Goal: Transaction & Acquisition: Purchase product/service

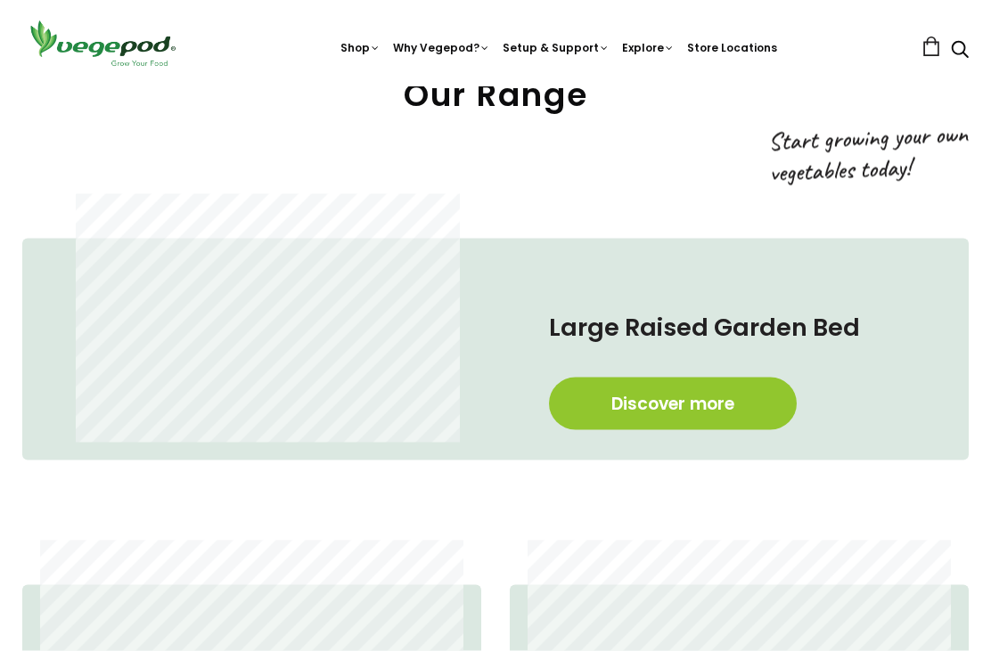
scroll to position [704, 0]
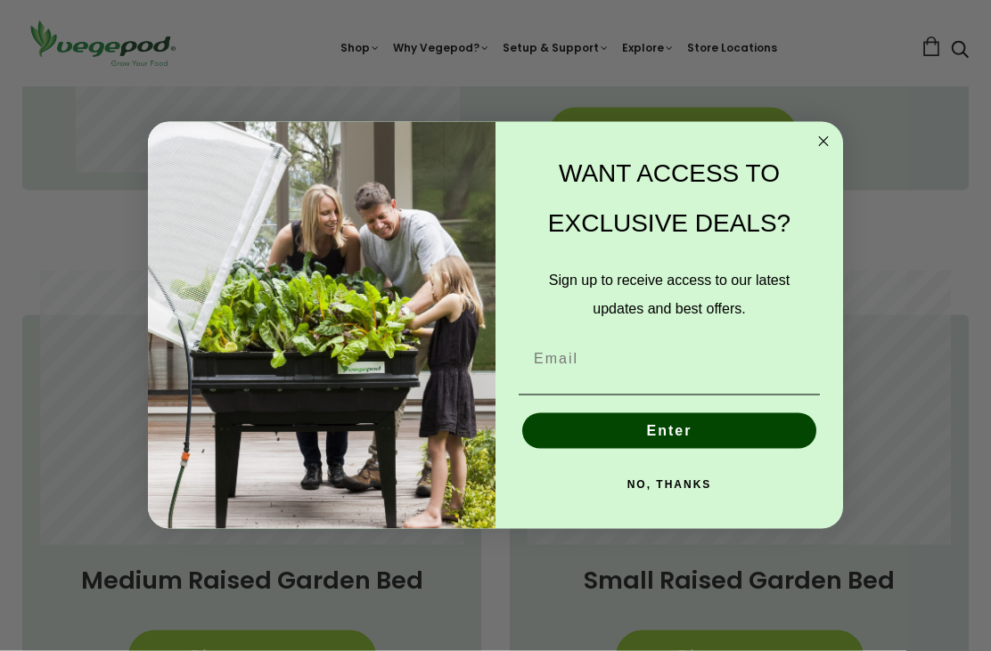
click at [831, 152] on circle "Close dialog" at bounding box center [823, 142] width 20 height 20
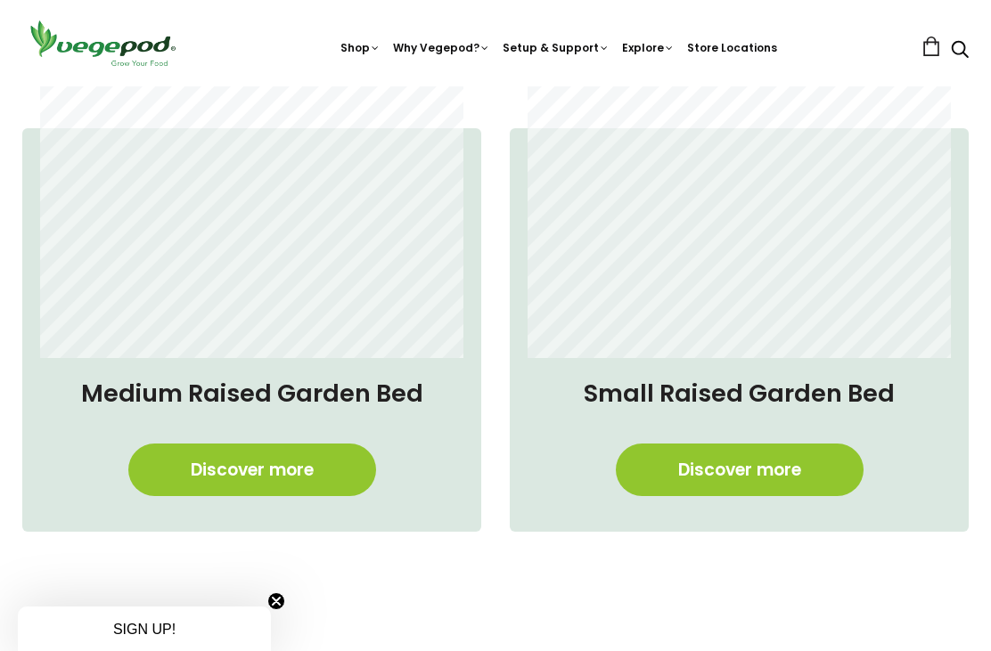
scroll to position [0, 621]
click at [760, 462] on link "Discover more" at bounding box center [740, 470] width 248 height 53
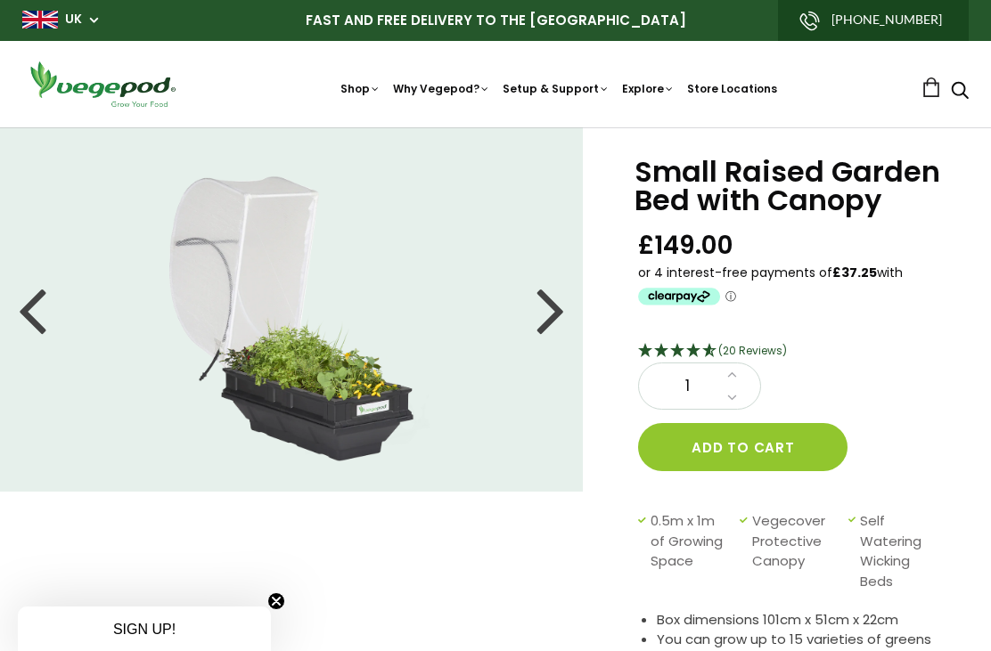
click at [560, 293] on div at bounding box center [550, 309] width 29 height 80
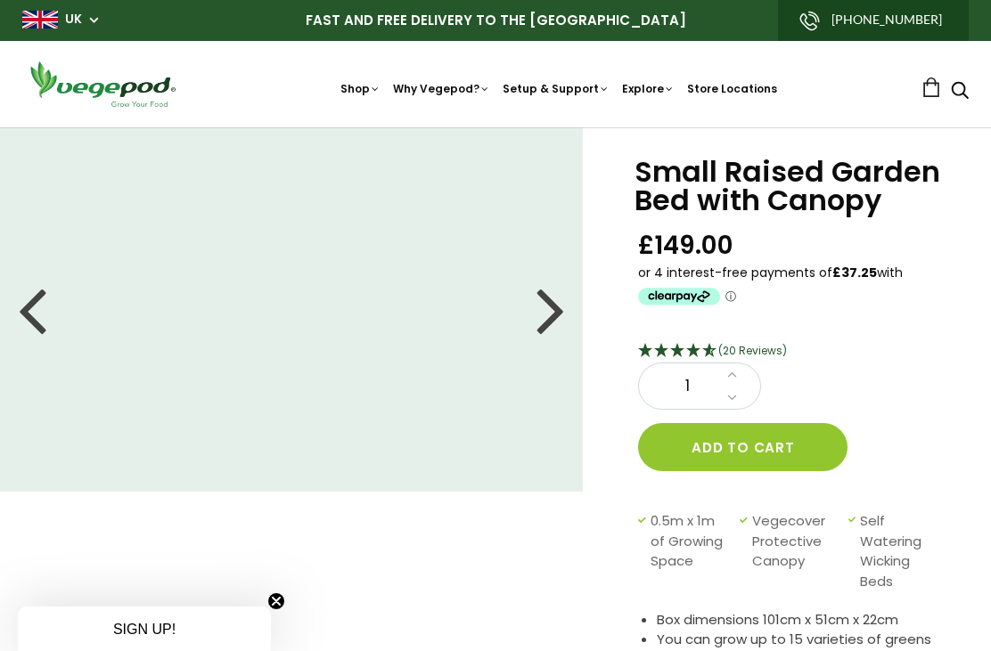
click at [554, 302] on div at bounding box center [550, 309] width 29 height 80
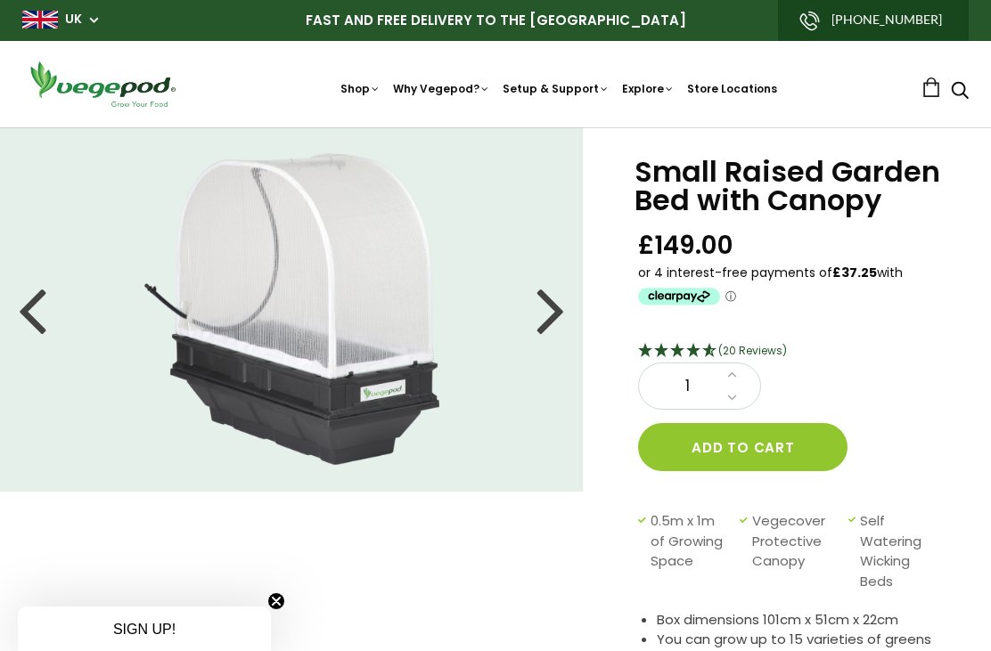
click at [564, 301] on div at bounding box center [550, 309] width 29 height 80
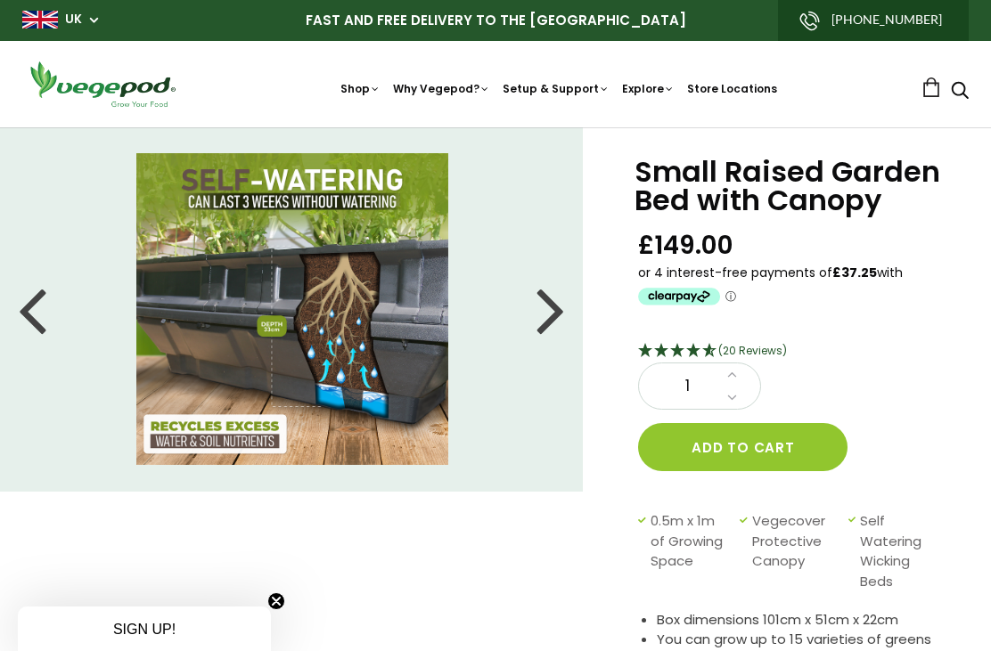
click at [558, 325] on div at bounding box center [550, 309] width 29 height 80
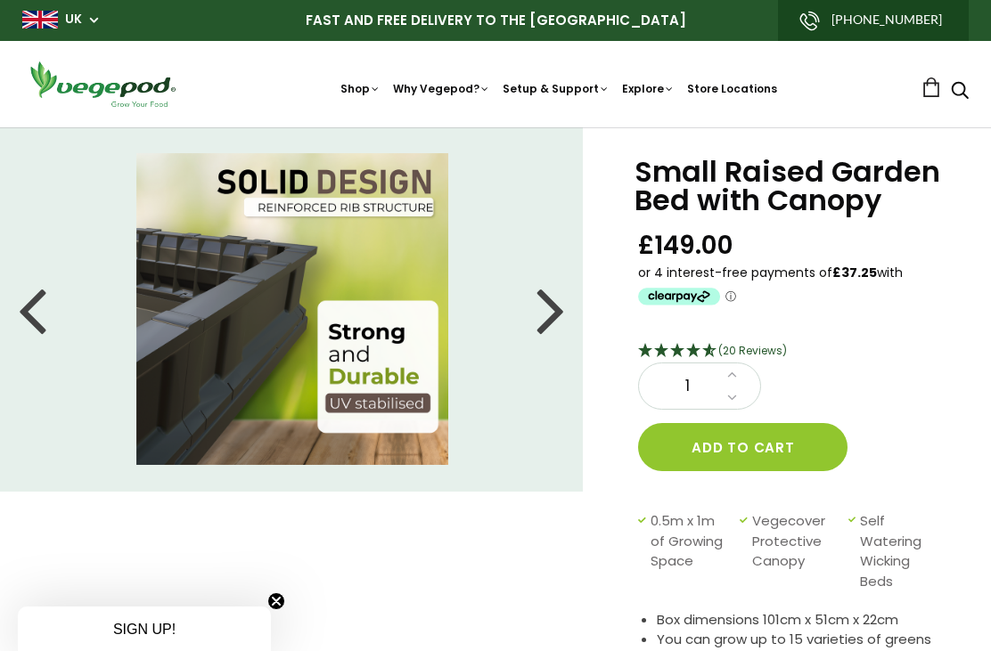
click at [563, 319] on div at bounding box center [550, 309] width 29 height 80
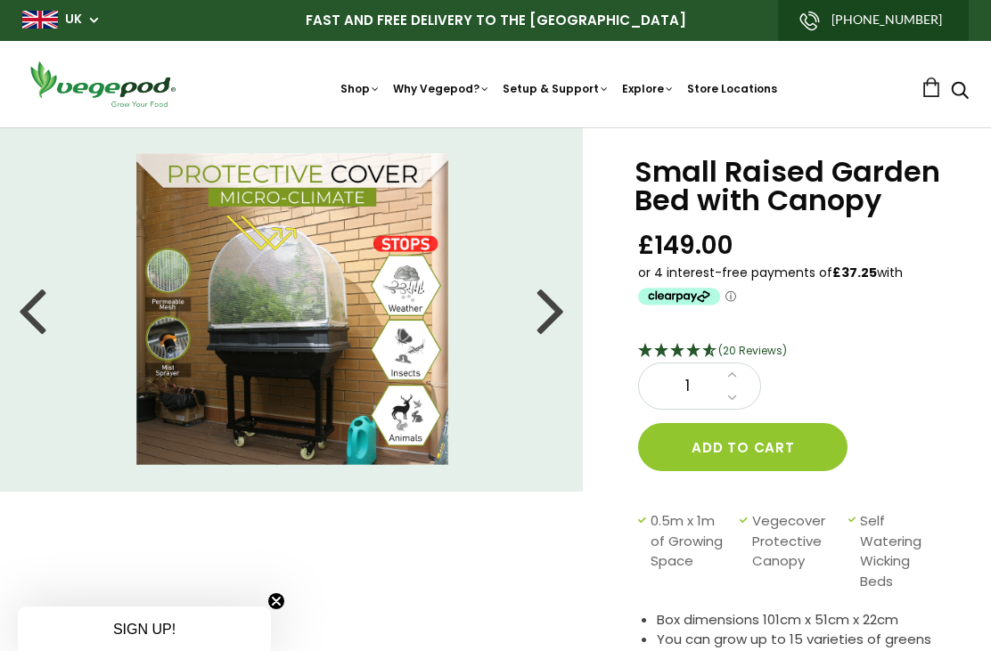
click at [560, 314] on div at bounding box center [550, 309] width 29 height 80
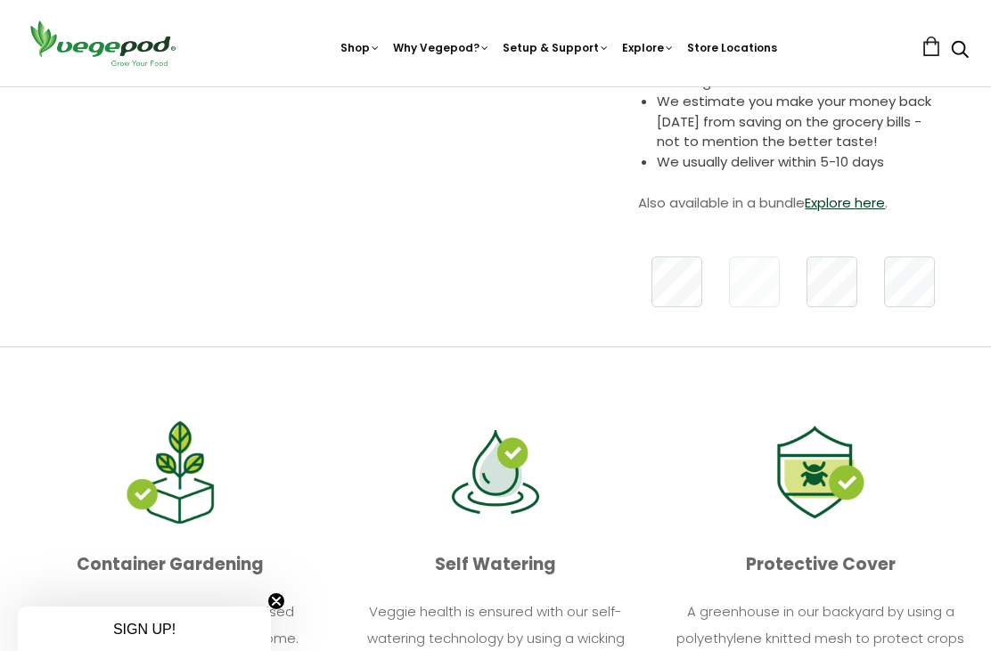
scroll to position [571, 0]
